Goal: Transaction & Acquisition: Purchase product/service

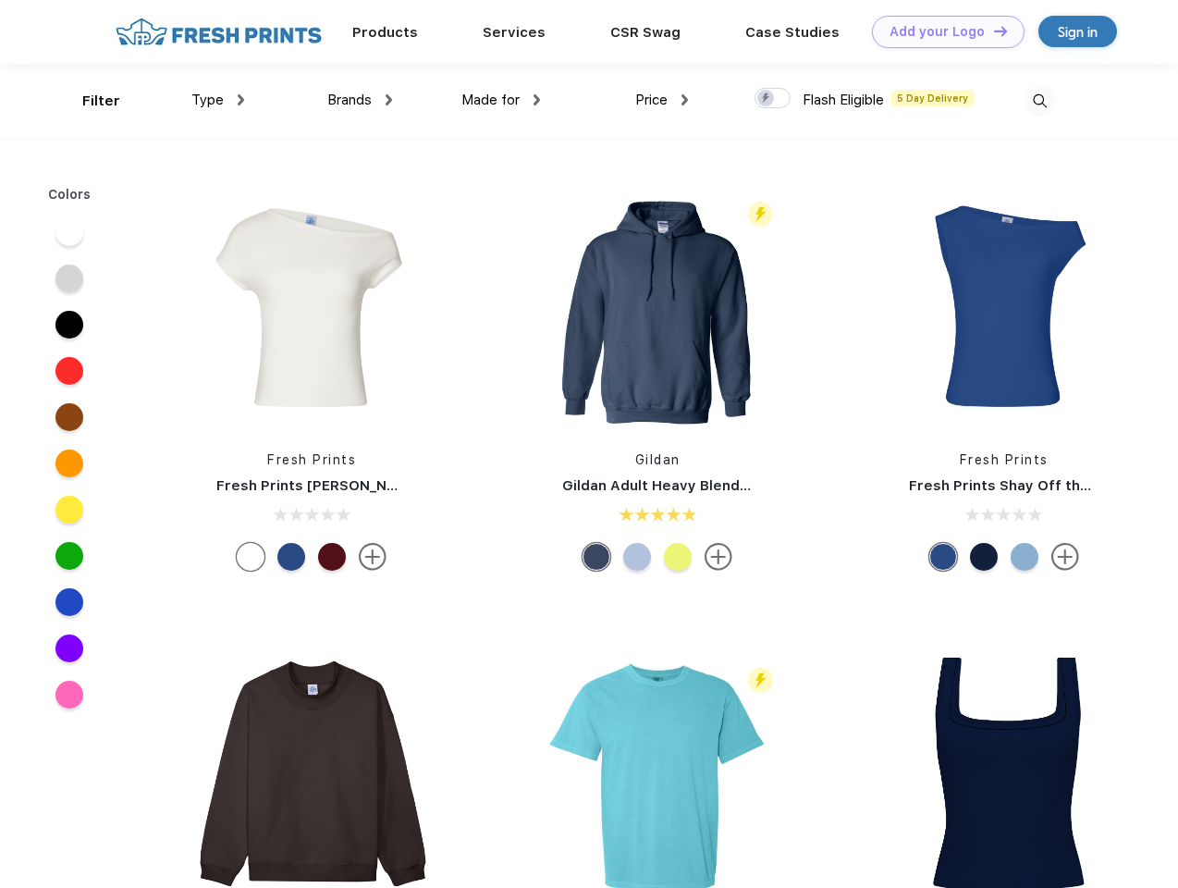
click at [941, 31] on link "Add your Logo Design Tool" at bounding box center [948, 32] width 153 height 32
click at [89, 101] on div "Filter" at bounding box center [101, 101] width 38 height 21
click at [218, 100] on span "Type" at bounding box center [207, 100] width 32 height 17
click at [360, 100] on span "Brands" at bounding box center [349, 100] width 44 height 17
click at [501, 100] on span "Made for" at bounding box center [490, 100] width 58 height 17
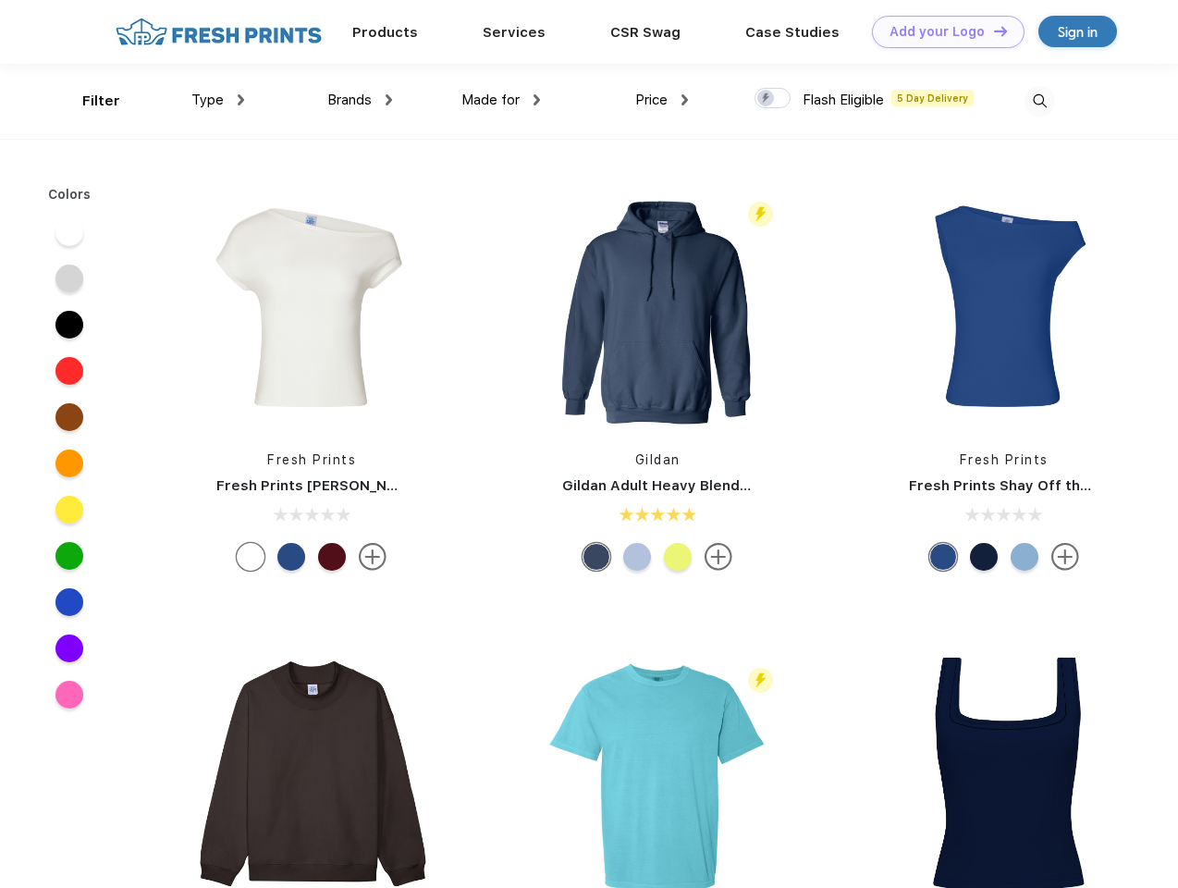
click at [662, 100] on span "Price" at bounding box center [651, 100] width 32 height 17
click at [773, 99] on div at bounding box center [772, 98] width 36 height 20
click at [766, 99] on input "checkbox" at bounding box center [760, 93] width 12 height 12
click at [1039, 101] on img at bounding box center [1039, 101] width 31 height 31
click at [69, 232] on div at bounding box center [69, 232] width 28 height 28
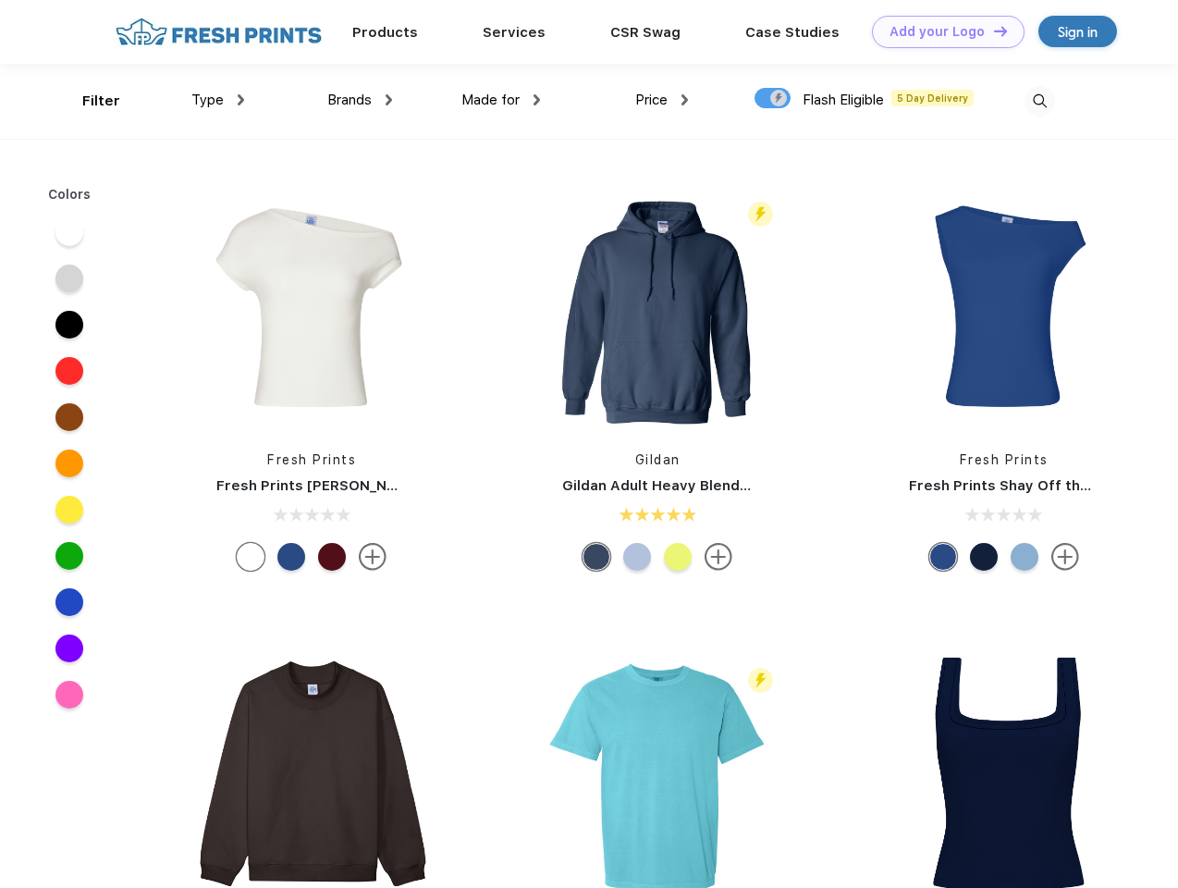
click at [69, 278] on div at bounding box center [69, 278] width 28 height 28
